Goal: Task Accomplishment & Management: Manage account settings

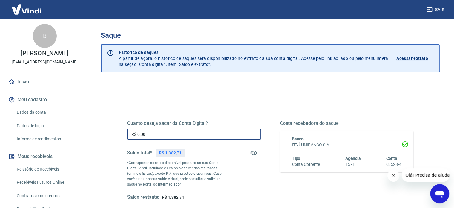
click at [153, 136] on input "R$ 0,00" at bounding box center [194, 133] width 134 height 11
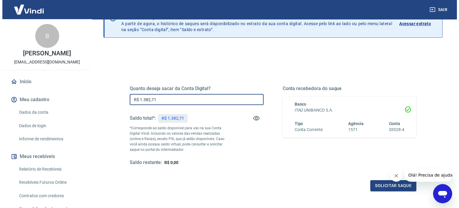
scroll to position [37, 0]
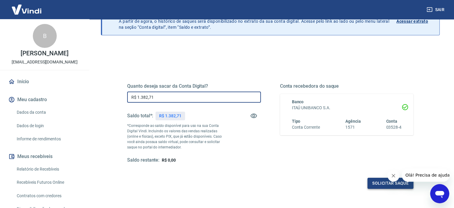
type input "R$ 1.382,71"
click at [385, 183] on button "Solicitar saque" at bounding box center [391, 182] width 46 height 11
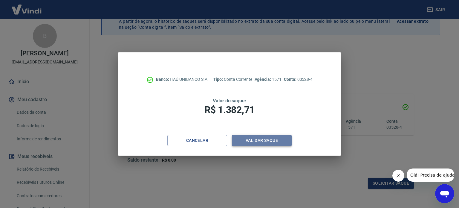
click at [266, 136] on button "Validar saque" at bounding box center [262, 140] width 60 height 11
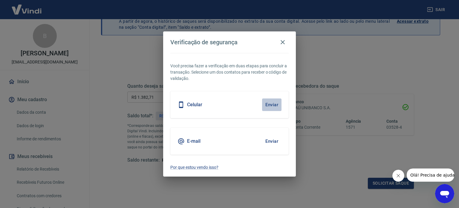
click at [266, 103] on button "Enviar" at bounding box center [271, 104] width 19 height 13
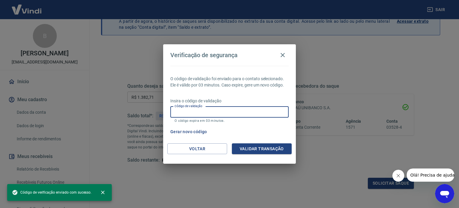
click at [242, 111] on input "Código de validação" at bounding box center [229, 111] width 118 height 11
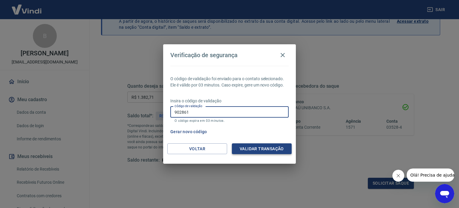
type input "902861"
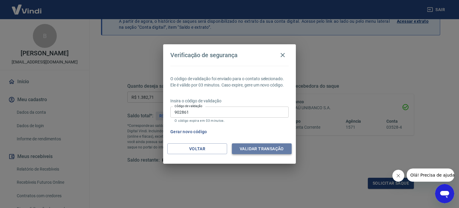
click at [256, 144] on button "Validar transação" at bounding box center [262, 148] width 60 height 11
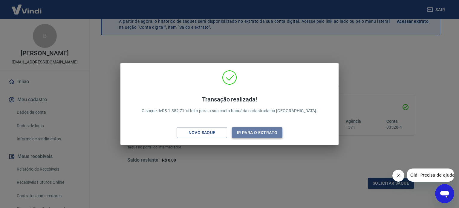
click at [242, 129] on button "Ir para o extrato" at bounding box center [257, 132] width 50 height 11
